Goal: Task Accomplishment & Management: Complete application form

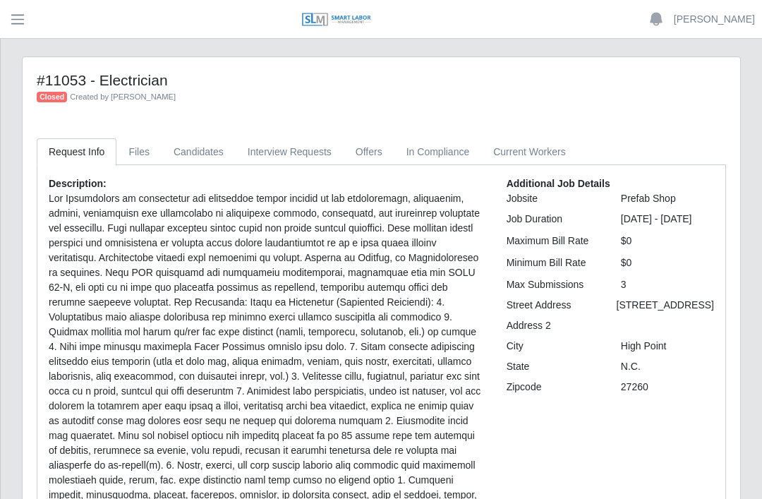
click at [12, 22] on span "button" at bounding box center [17, 19] width 18 height 16
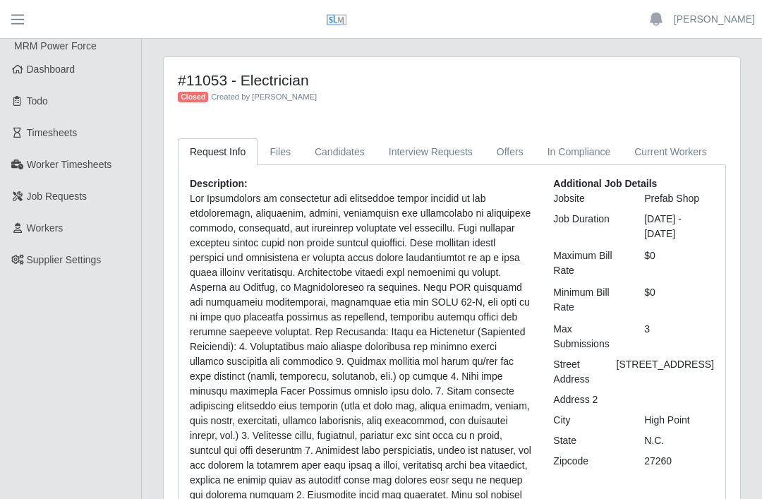
click at [45, 68] on span "Dashboard" at bounding box center [51, 68] width 49 height 11
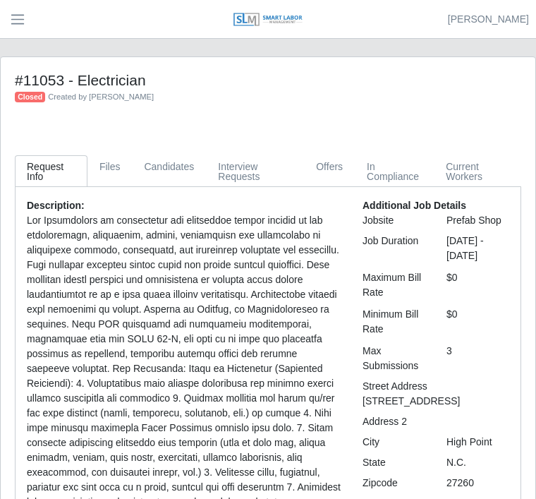
click at [102, 159] on link "Files" at bounding box center [109, 171] width 45 height 32
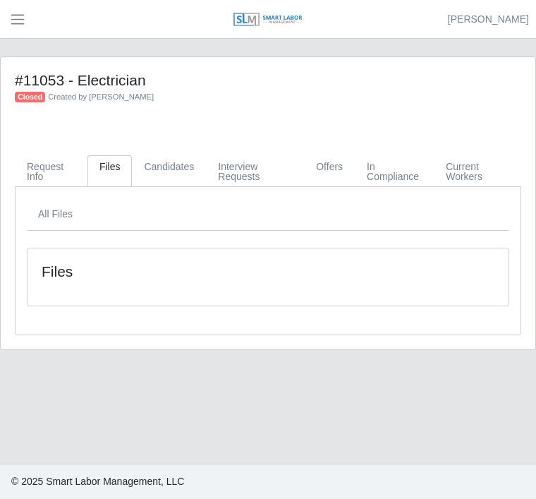
click at [176, 164] on link "Candidates" at bounding box center [169, 171] width 74 height 32
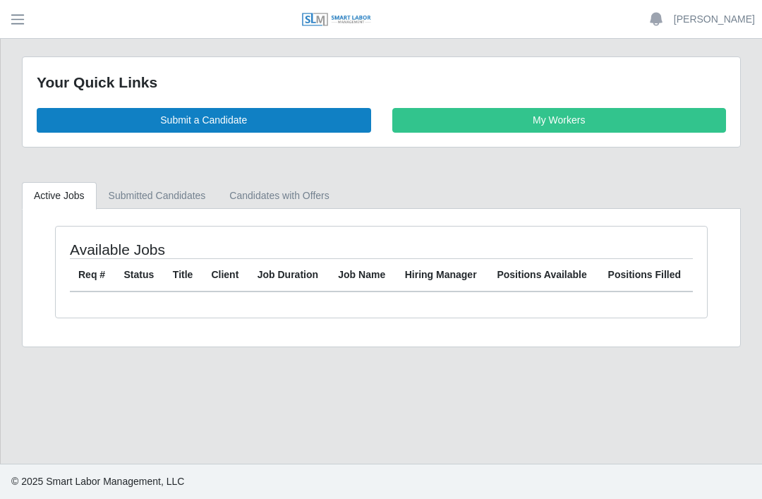
click at [132, 114] on link "Submit a Candidate" at bounding box center [204, 120] width 334 height 25
